Goal: Task Accomplishment & Management: Use online tool/utility

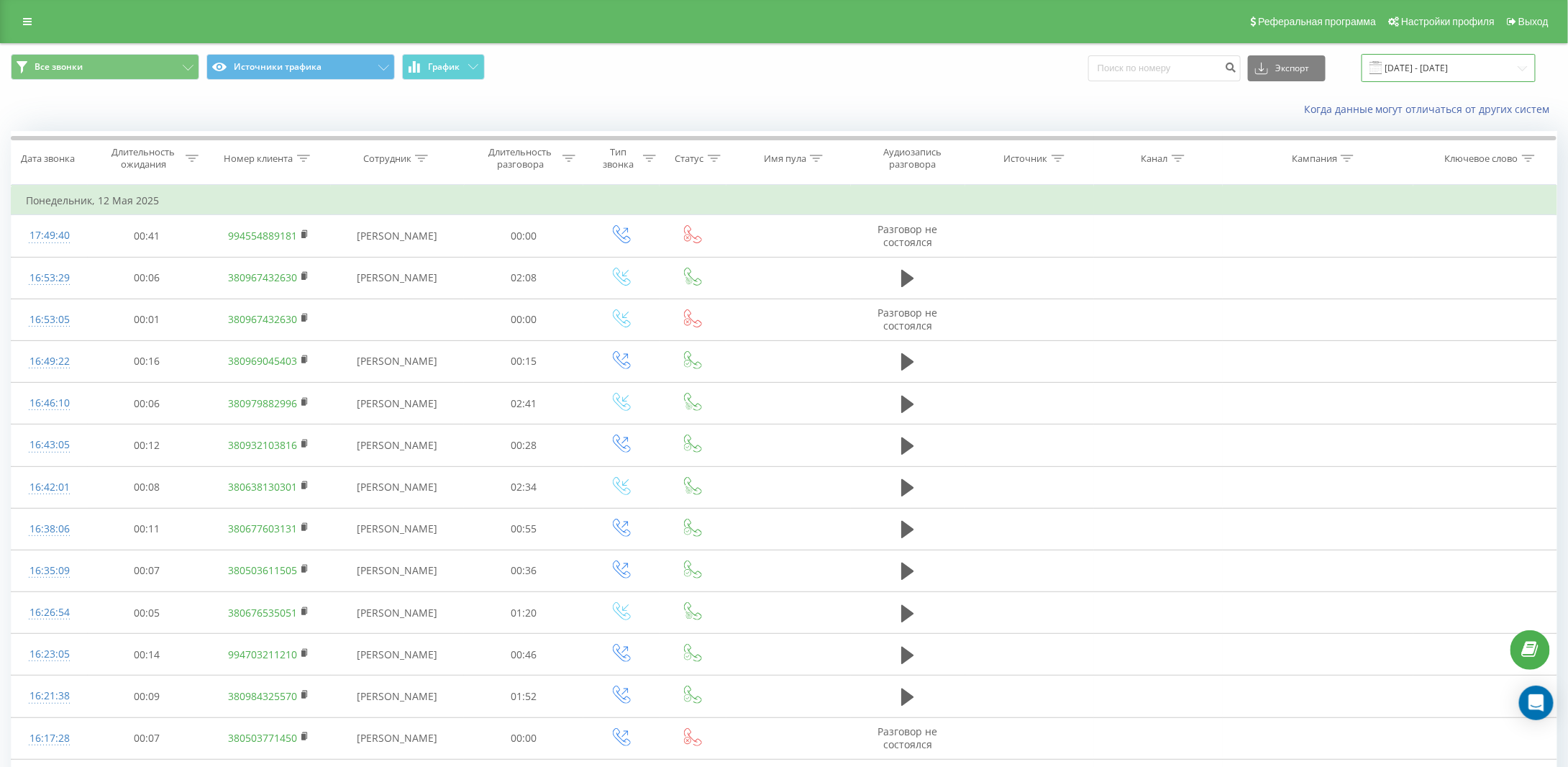
click at [1416, 71] on input "12.05.2025 - 12.05.2025" at bounding box center [1449, 67] width 174 height 28
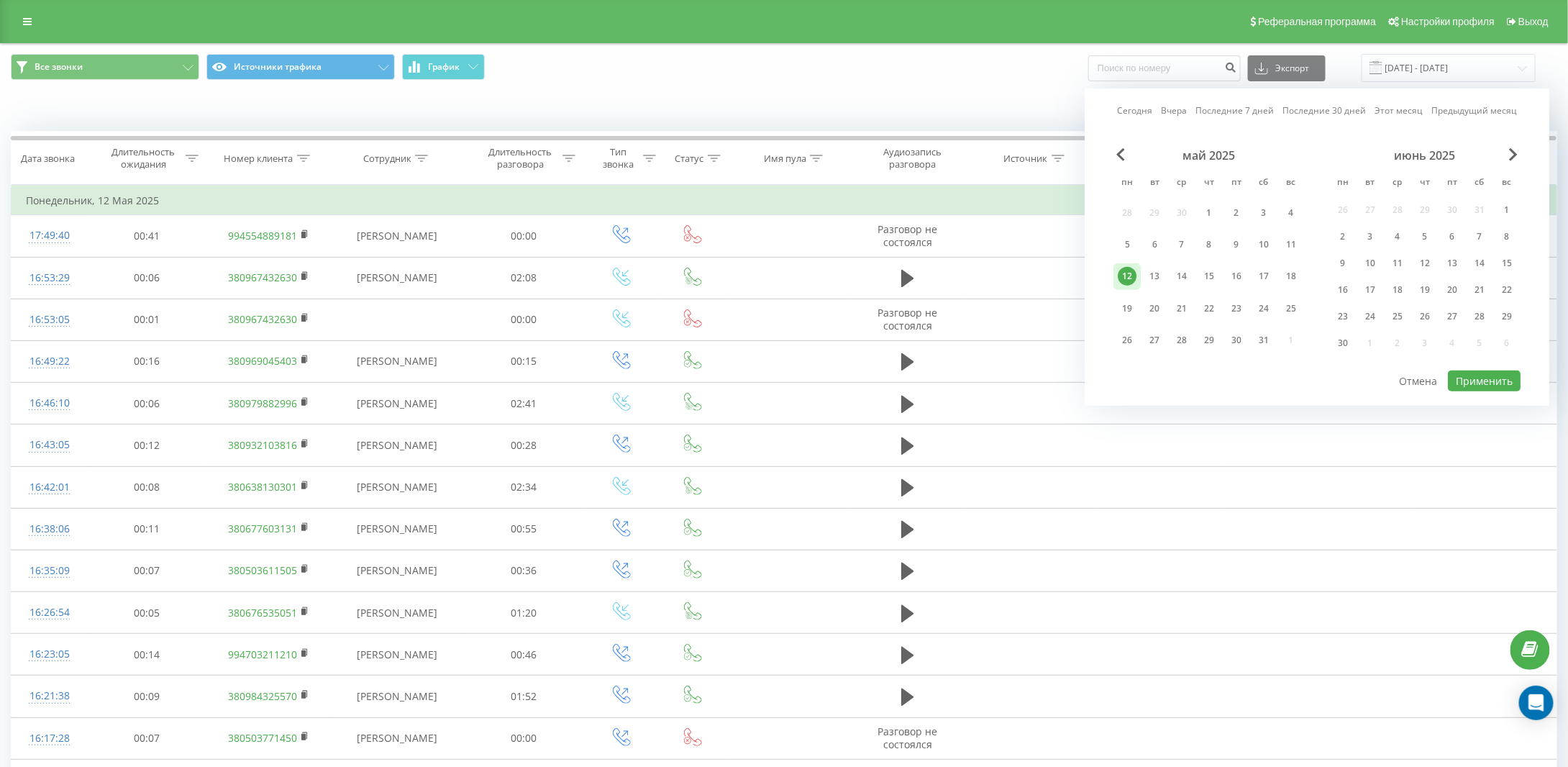
click at [1138, 109] on link "Сегодня" at bounding box center [1135, 110] width 35 height 13
click at [1494, 382] on button "Применить" at bounding box center [1485, 382] width 73 height 21
type input "20.08.2025 - 20.08.2025"
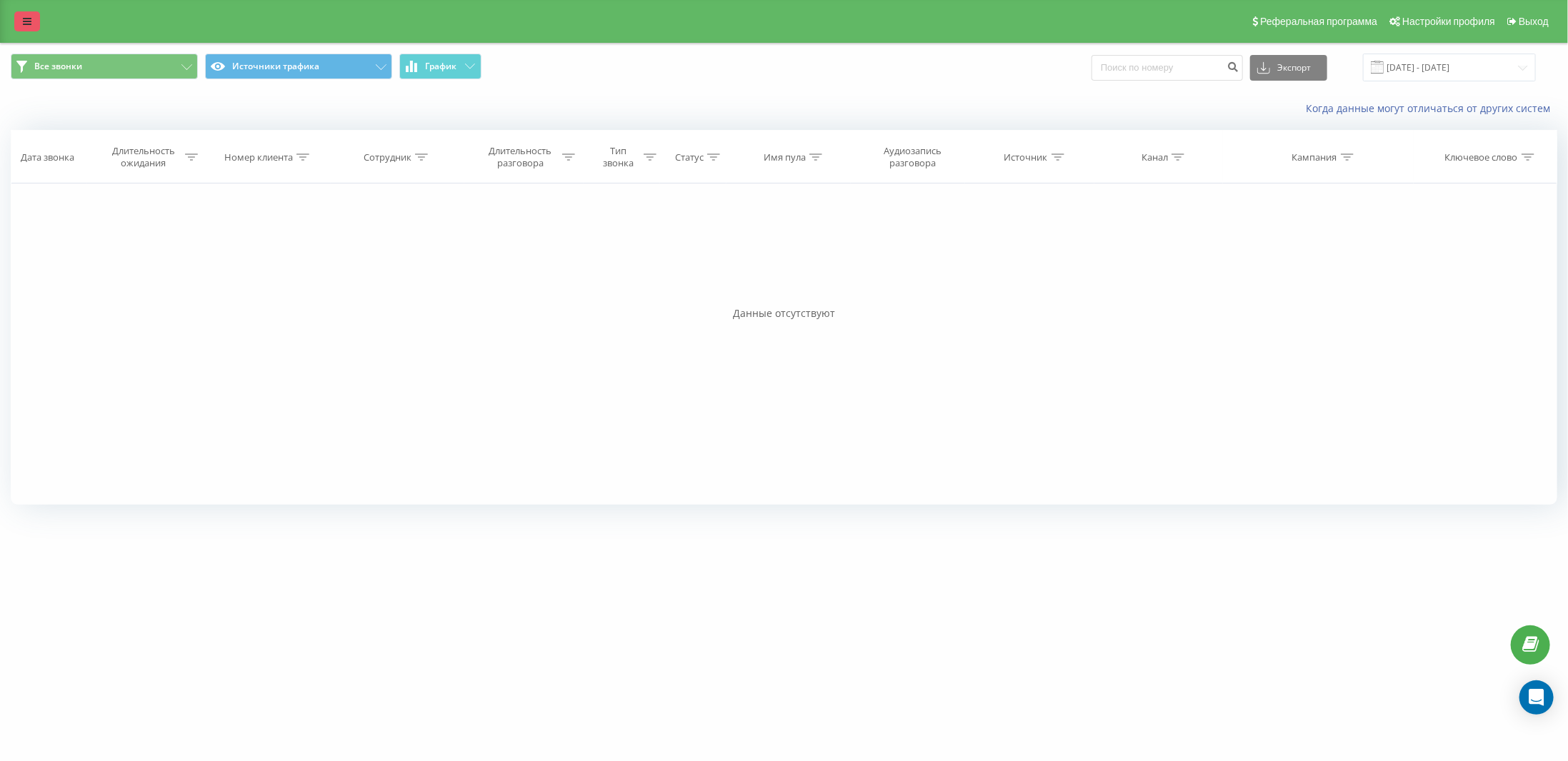
click at [18, 22] on link at bounding box center [27, 21] width 26 height 20
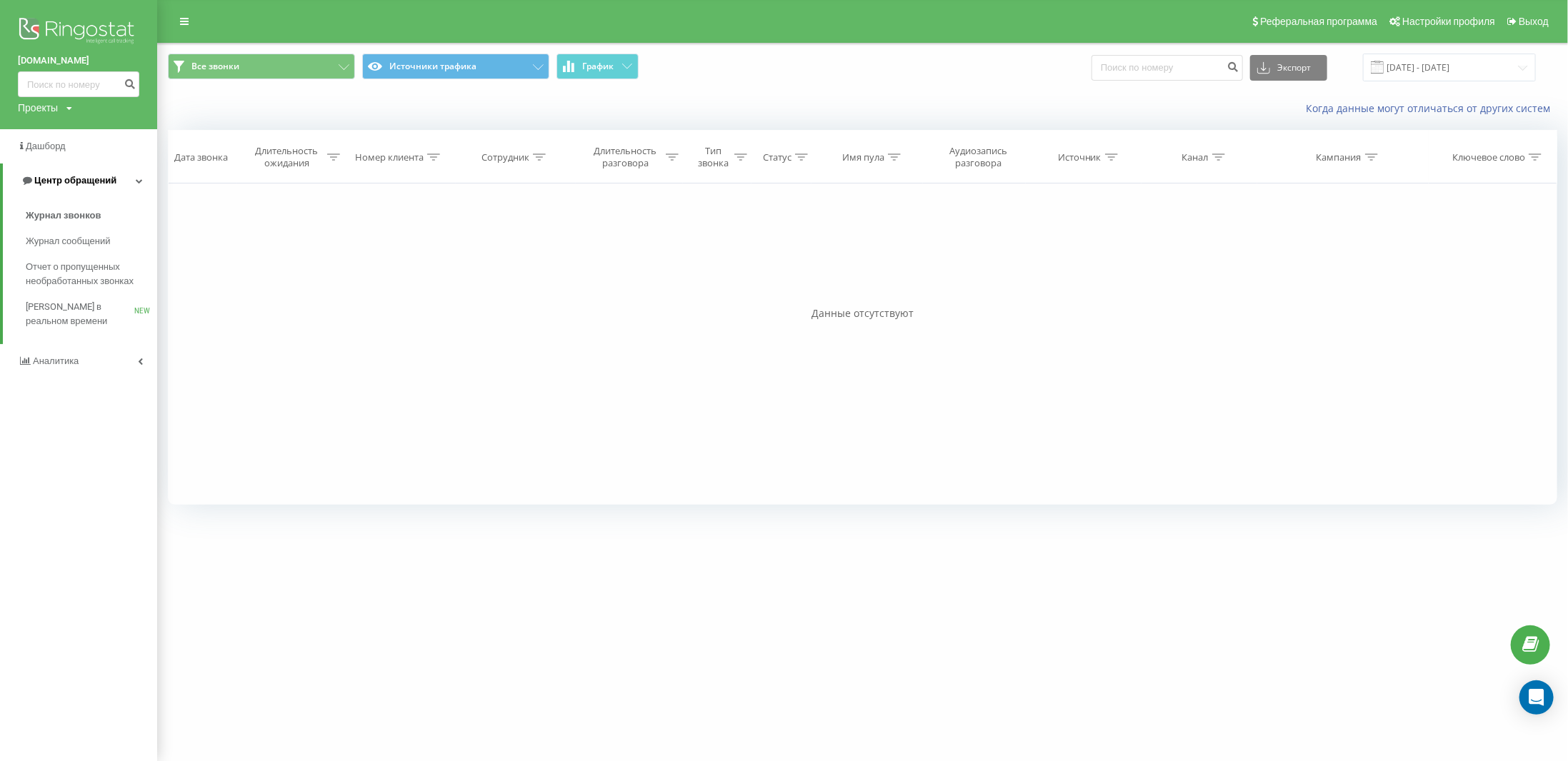
click at [131, 177] on link "Центр обращений" at bounding box center [80, 180] width 155 height 34
click at [65, 175] on span "Центр обращений" at bounding box center [72, 179] width 83 height 10
click at [74, 215] on span "Журнал звонков" at bounding box center [63, 215] width 75 height 14
click at [486, 297] on div "Фильтровать по условию Равно Отмена OK Фильтровать по условию Содержит Отмена O…" at bounding box center [863, 343] width 1390 height 322
